Goal: Information Seeking & Learning: Learn about a topic

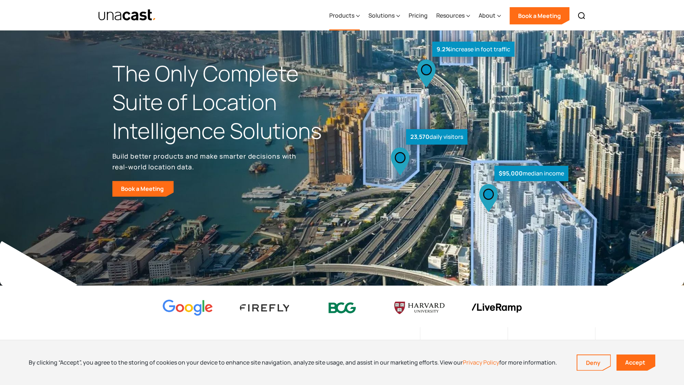
click at [357, 15] on div "Products" at bounding box center [344, 15] width 31 height 29
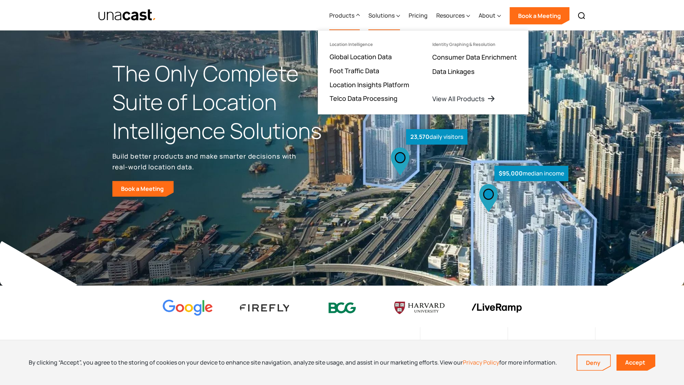
click at [390, 18] on div "Solutions" at bounding box center [382, 15] width 26 height 9
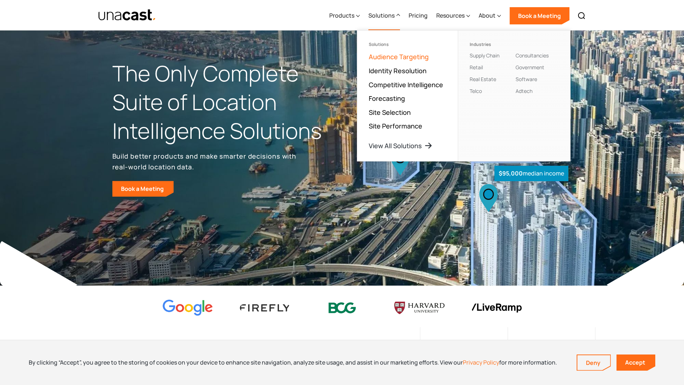
click at [392, 55] on link "Audience Targeting" at bounding box center [399, 56] width 60 height 9
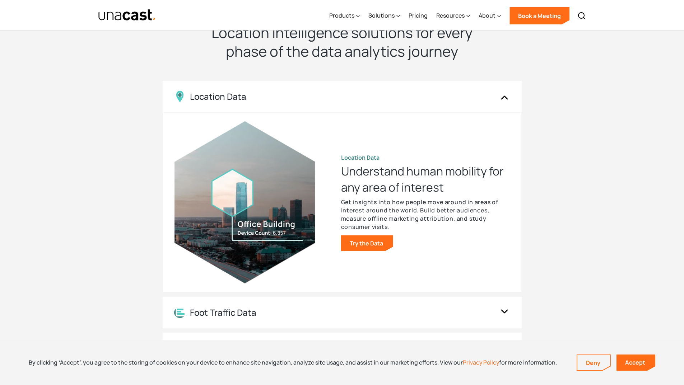
scroll to position [1293, 0]
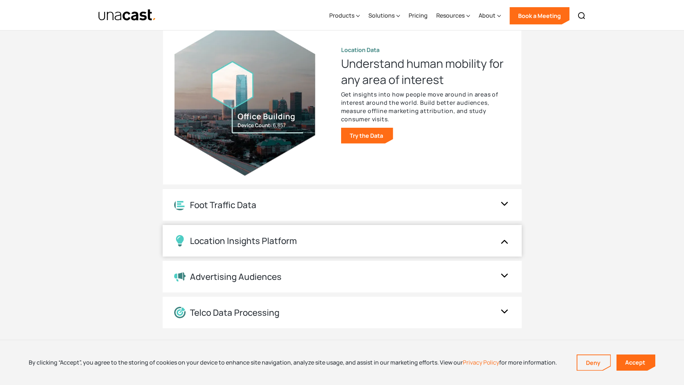
click at [290, 237] on div "Location Insights Platform" at bounding box center [243, 241] width 107 height 10
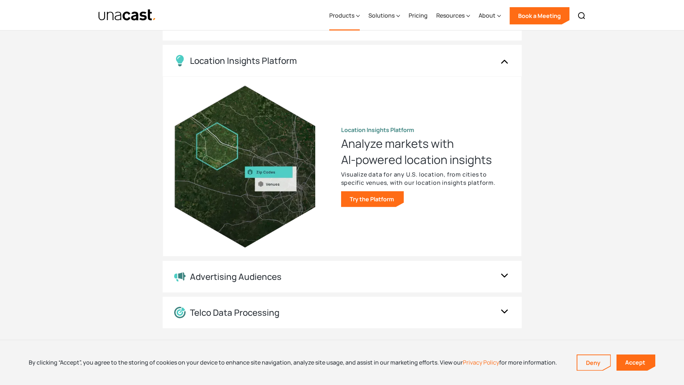
click at [337, 12] on div "Products" at bounding box center [341, 15] width 25 height 9
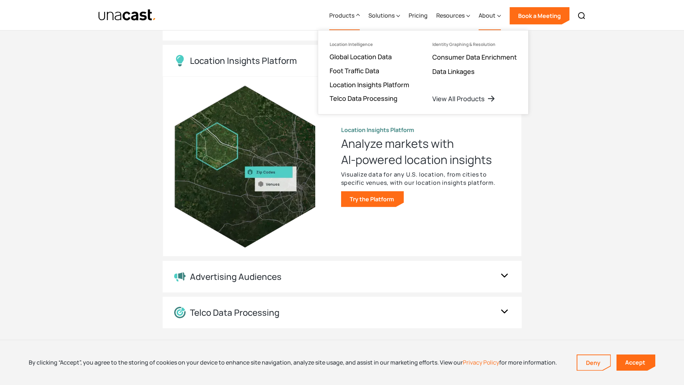
click at [491, 14] on div "About" at bounding box center [487, 15] width 17 height 9
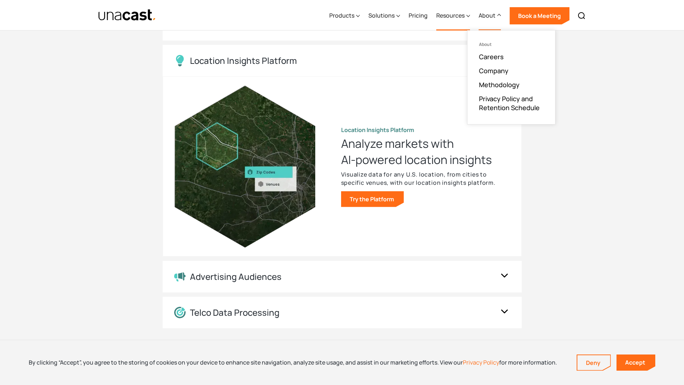
click at [453, 15] on div "Resources" at bounding box center [450, 15] width 28 height 9
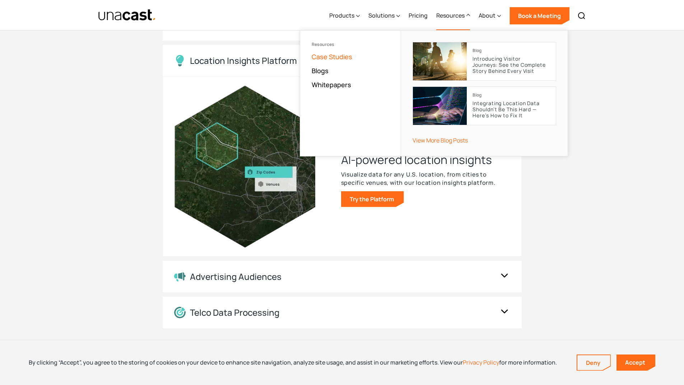
click at [340, 58] on link "Case Studies" at bounding box center [332, 56] width 41 height 9
